Goal: Use online tool/utility: Use online tool/utility

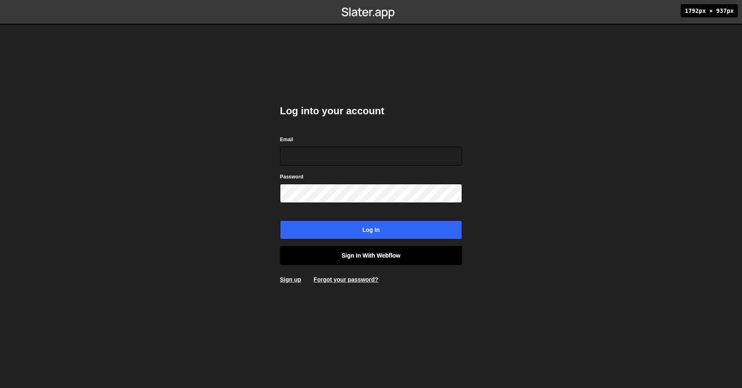
click at [364, 258] on link "Sign in with Webflow" at bounding box center [371, 255] width 182 height 19
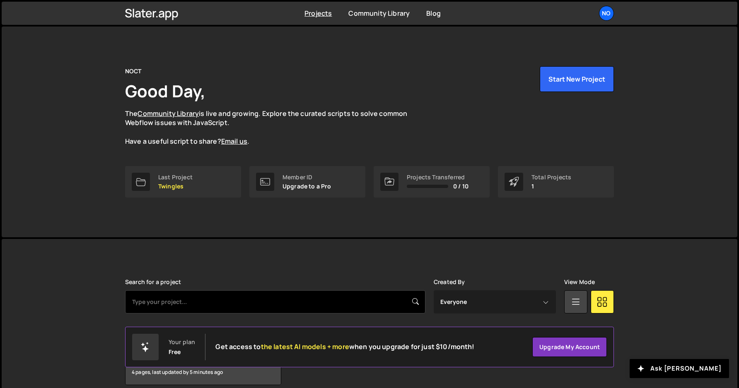
scroll to position [38, 0]
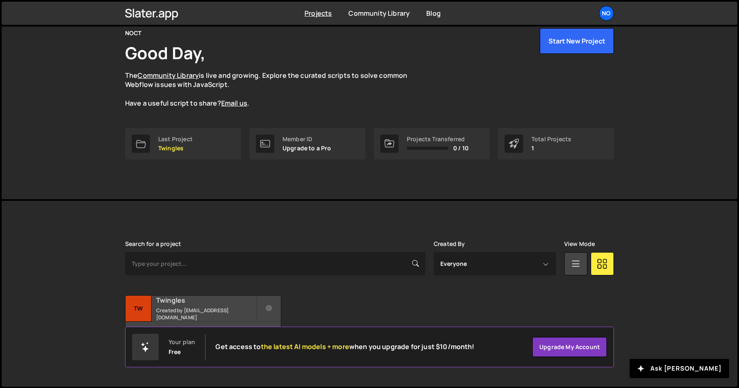
click at [144, 304] on div "Tw" at bounding box center [138, 309] width 26 height 26
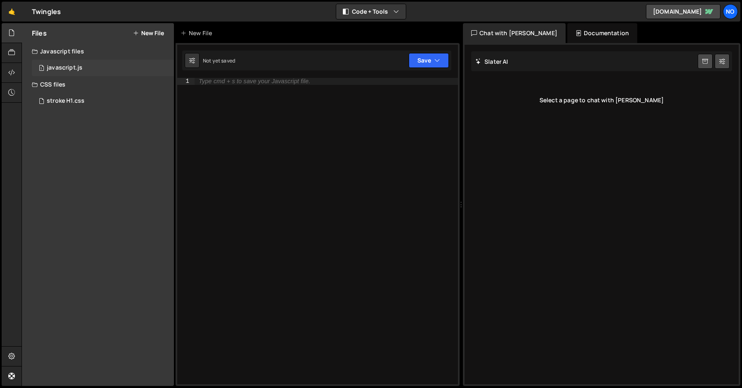
click at [97, 70] on div "1 javascript.js 0" at bounding box center [103, 68] width 142 height 17
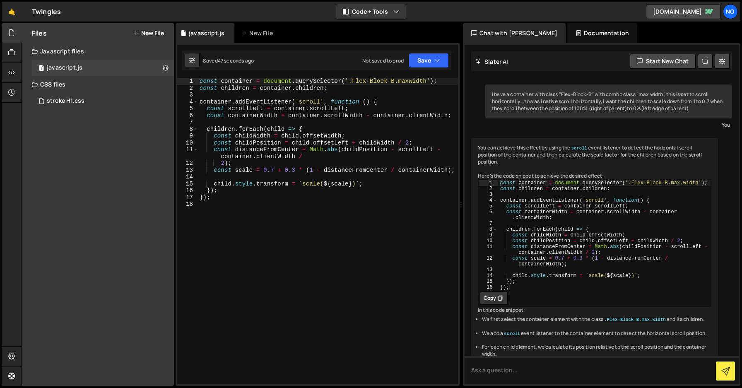
scroll to position [115, 0]
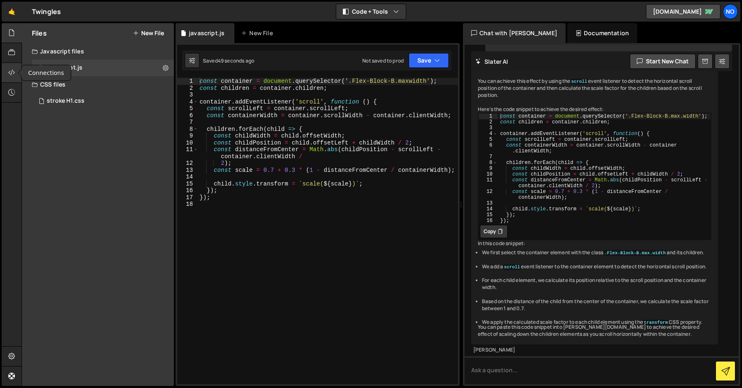
click at [14, 70] on icon at bounding box center [11, 72] width 7 height 9
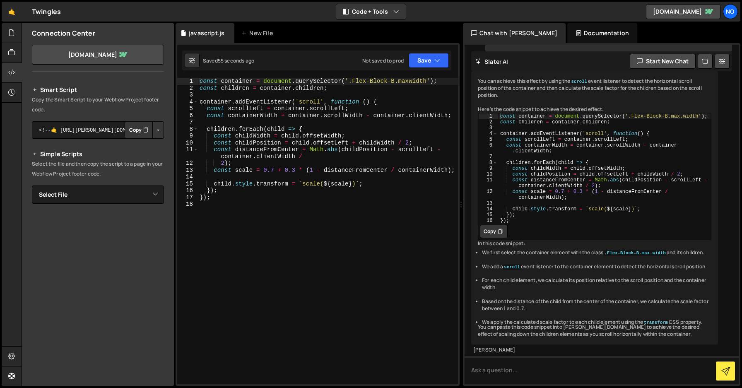
scroll to position [51, 0]
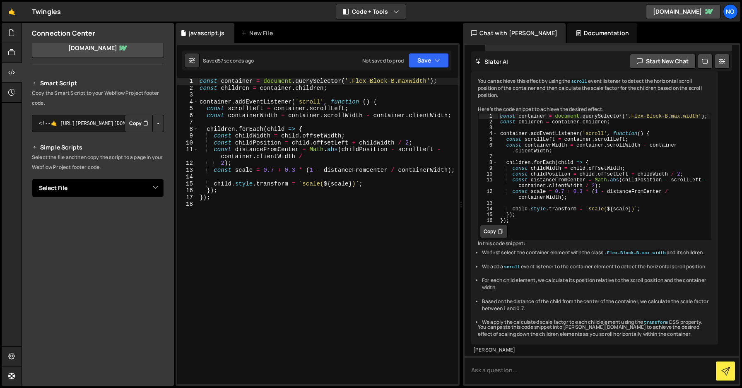
click at [137, 190] on select "Select File javascript.js stroke H1.css" at bounding box center [98, 188] width 132 height 18
select select "45313"
click at [32, 179] on select "Select File javascript.js stroke H1.css" at bounding box center [98, 188] width 132 height 18
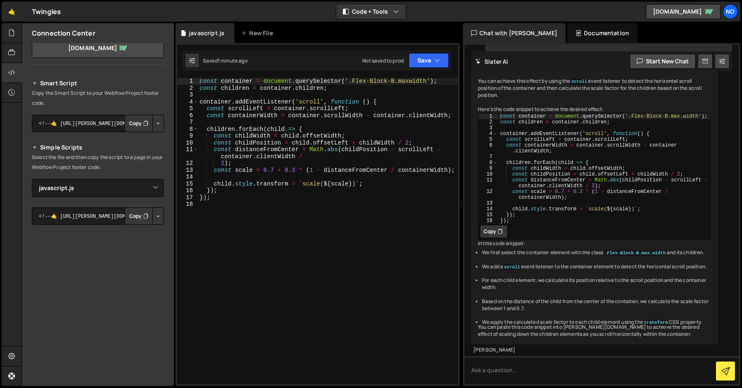
click at [129, 211] on button "Copy" at bounding box center [139, 215] width 28 height 17
click at [529, 371] on textarea at bounding box center [601, 370] width 274 height 28
type textarea "cannot read properties of null reading children error"
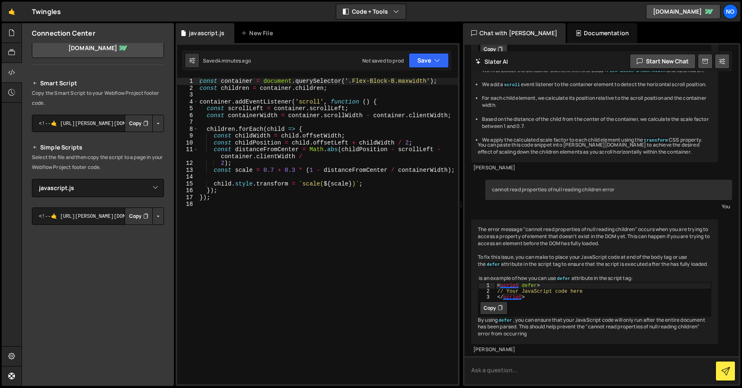
scroll to position [318, 0]
click at [498, 304] on icon at bounding box center [500, 308] width 5 height 8
click at [495, 301] on button "Copy" at bounding box center [494, 307] width 28 height 13
click at [497, 301] on button "Copy" at bounding box center [494, 307] width 28 height 13
type textarea "<script defer>"
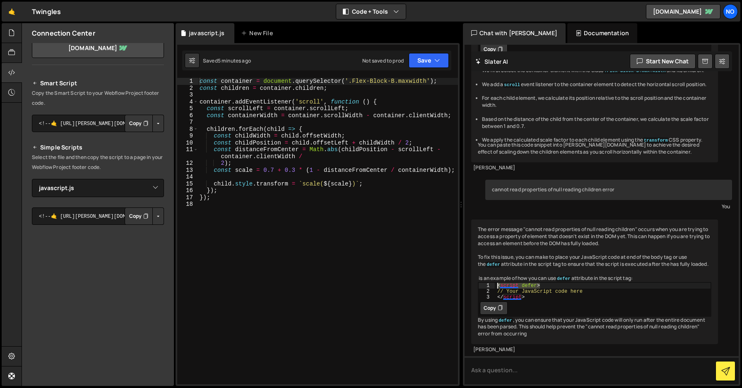
drag, startPoint x: 544, startPoint y: 272, endPoint x: 491, endPoint y: 272, distance: 53.8
click at [491, 282] on div "<script defer> 1 2 3 < script defer > // Your JavaScript code here </ script > …" at bounding box center [594, 290] width 233 height 17
click at [201, 79] on div "const container = document . querySelector ( '.Flex-Block-B.maxwidth' ) ; const…" at bounding box center [328, 238] width 260 height 320
type textarea "const container = document.querySelector('.Flex-Block-B.maxwidth');"
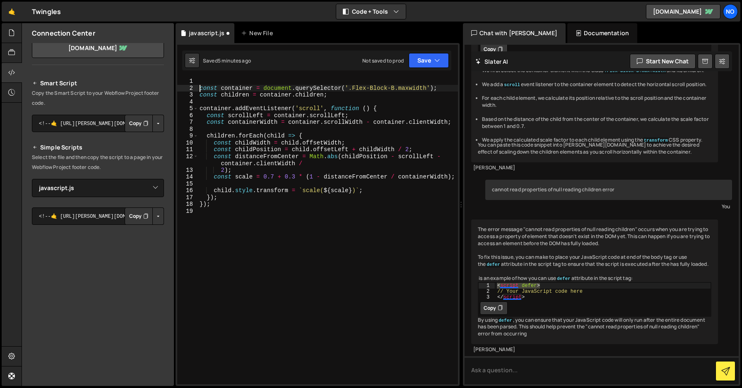
click at [216, 81] on div "const container = document . querySelector ( '.Flex-Block-B.maxwidth' ) ; const…" at bounding box center [328, 238] width 260 height 320
paste textarea "<script defer>"
type textarea "<script defer>"
click at [224, 212] on div "< script defer > const container = document.querySelector('.Flex-Block-B.maxwid…" at bounding box center [328, 238] width 260 height 320
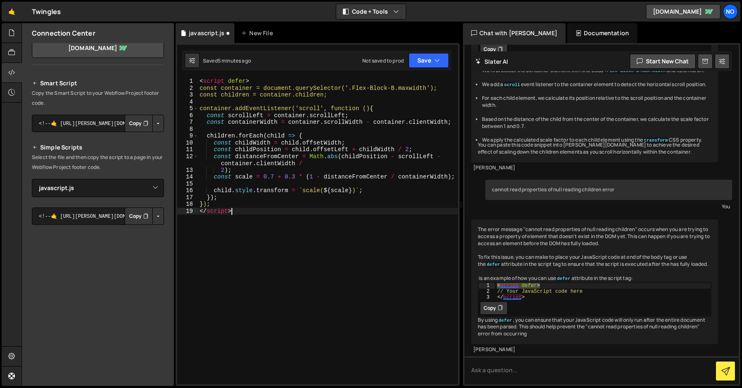
scroll to position [0, 2]
type textarea "</script>"
click at [440, 64] on button "Save" at bounding box center [429, 60] width 40 height 15
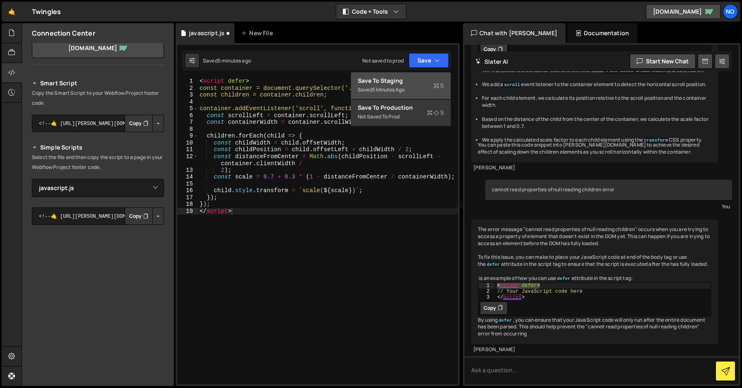
click at [416, 85] on div "Saved 5 minutes ago" at bounding box center [401, 90] width 86 height 10
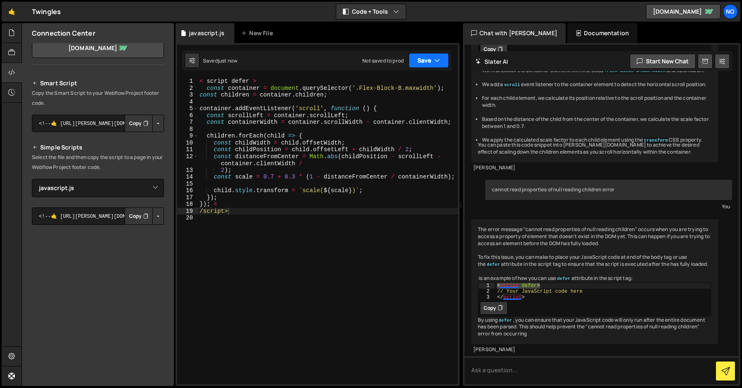
click at [438, 62] on icon "button" at bounding box center [437, 60] width 6 height 8
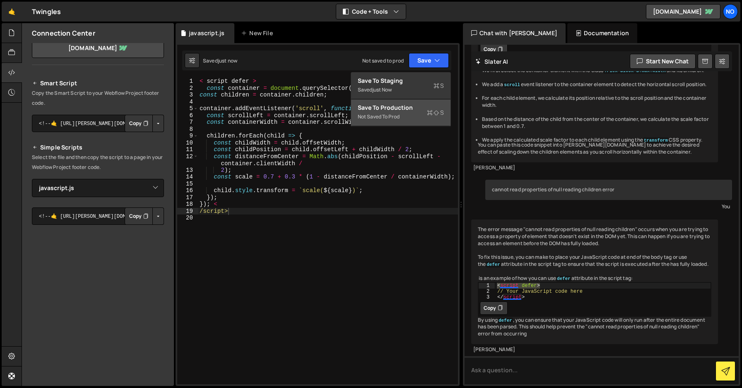
click at [415, 112] on div "Not saved to prod" at bounding box center [401, 117] width 86 height 10
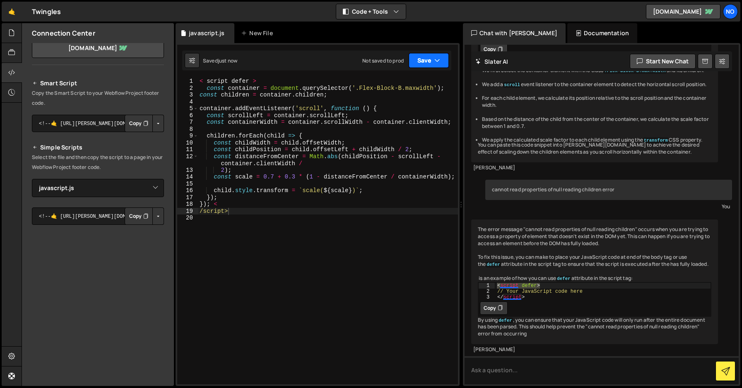
click at [438, 60] on icon "button" at bounding box center [437, 60] width 6 height 8
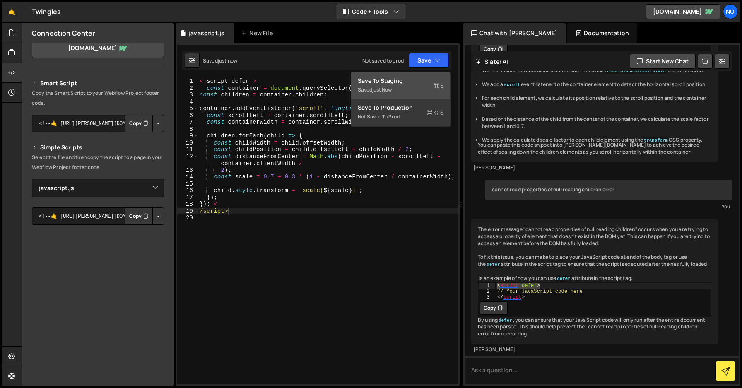
click at [400, 87] on div "Saved just now" at bounding box center [401, 90] width 86 height 10
